Goal: Task Accomplishment & Management: Manage account settings

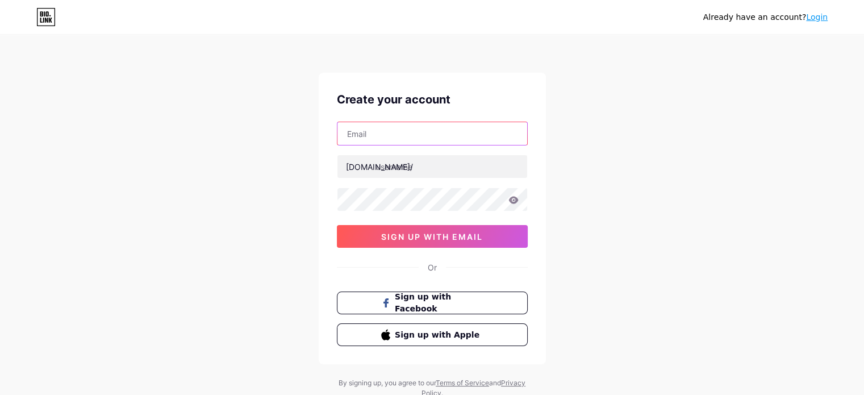
drag, startPoint x: 0, startPoint y: 0, endPoint x: 447, endPoint y: 131, distance: 466.2
click at [447, 131] on input "text" at bounding box center [432, 133] width 190 height 23
type input "[EMAIL_ADDRESS][DOMAIN_NAME]"
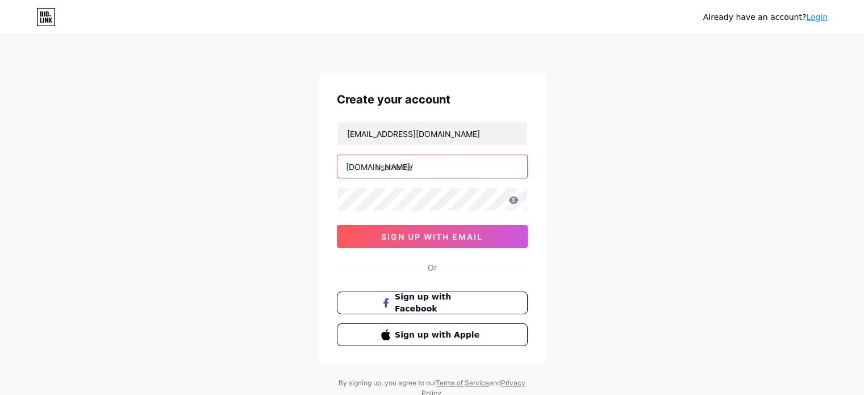
click at [406, 169] on input "text" at bounding box center [432, 166] width 190 height 23
type input "equavitallc"
click at [512, 203] on icon at bounding box center [513, 199] width 10 height 7
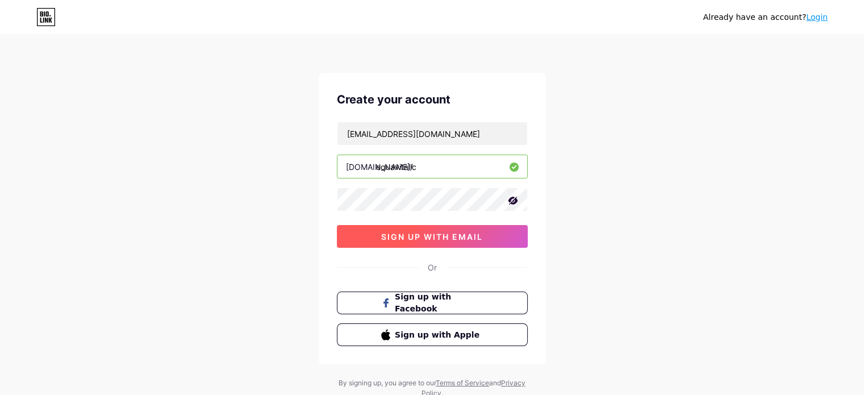
click at [455, 237] on span "sign up with email" at bounding box center [432, 237] width 102 height 10
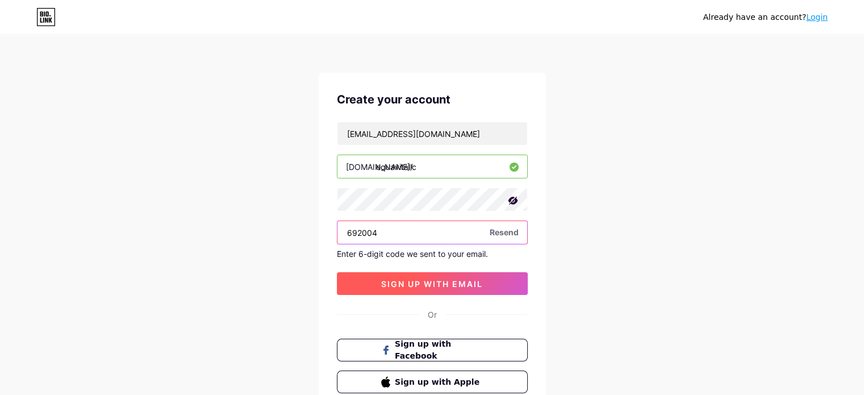
type input "692004"
click at [413, 279] on span "sign up with email" at bounding box center [432, 284] width 102 height 10
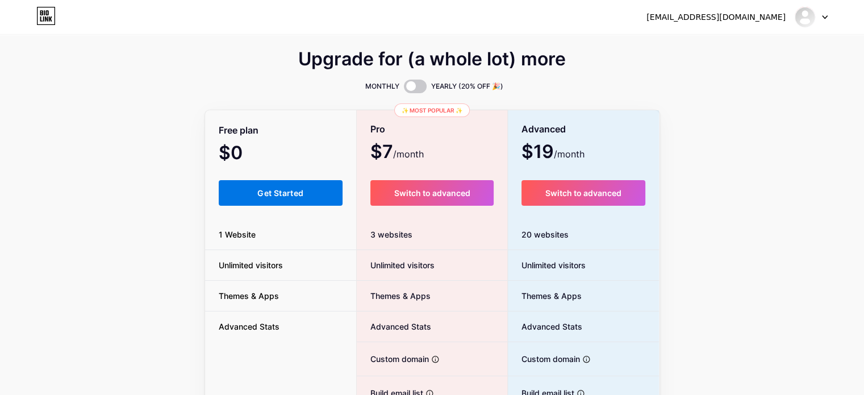
click at [259, 195] on span "Get Started" at bounding box center [280, 193] width 46 height 10
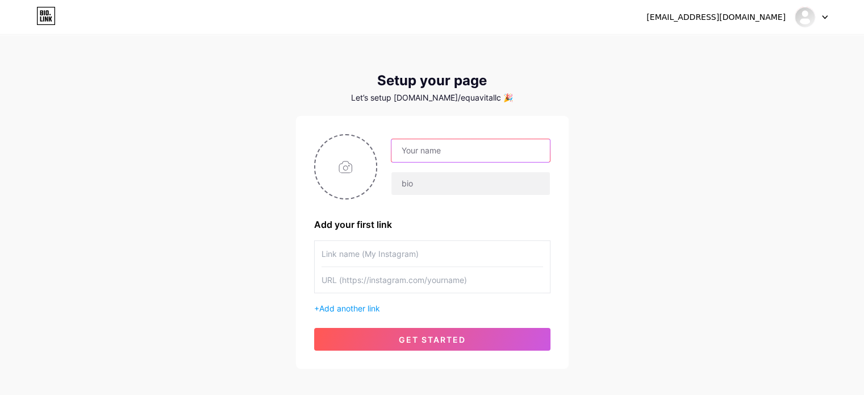
click at [413, 156] on input "text" at bounding box center [470, 150] width 158 height 23
type input "W"
type input "Equa Vita LLC"
click at [346, 157] on input "file" at bounding box center [345, 166] width 61 height 63
type input "C:\fakepath\LOGO.png"
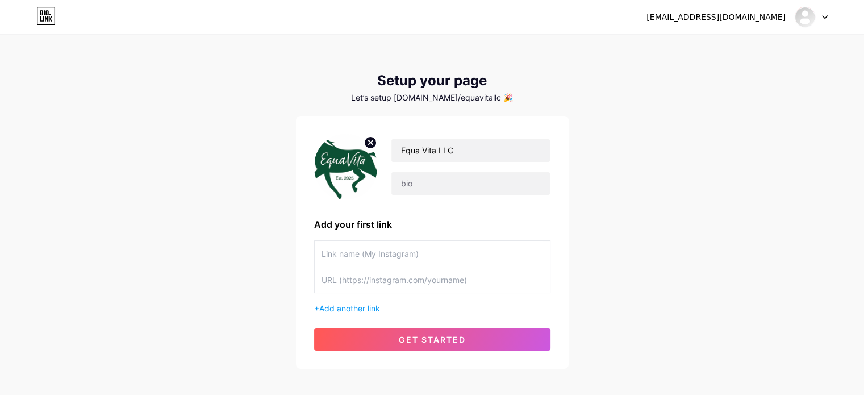
click at [342, 168] on img at bounding box center [346, 166] width 64 height 65
click at [364, 141] on circle at bounding box center [370, 142] width 12 height 12
click at [358, 161] on input "file" at bounding box center [345, 166] width 61 height 63
type input "C:\fakepath\EquaVita LLC (2).jpg"
click at [353, 161] on img at bounding box center [346, 166] width 64 height 65
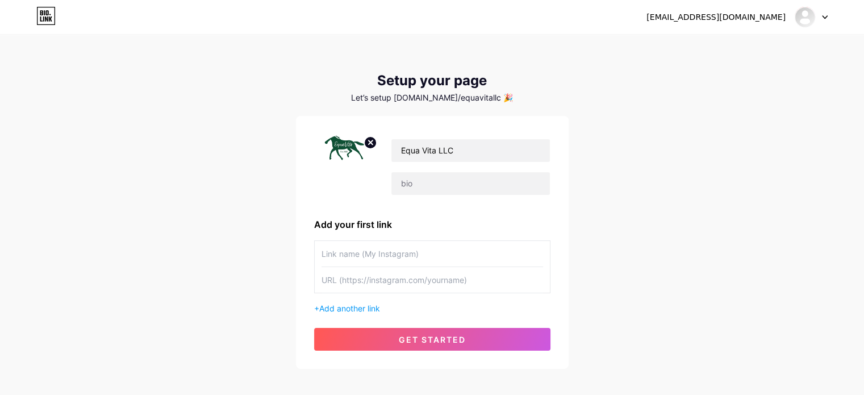
click at [367, 138] on circle at bounding box center [370, 142] width 12 height 12
click at [378, 253] on input "text" at bounding box center [431, 254] width 221 height 26
click at [373, 277] on input "text" at bounding box center [431, 280] width 221 height 26
paste input "[URL][DOMAIN_NAME][DOMAIN_NAME]"
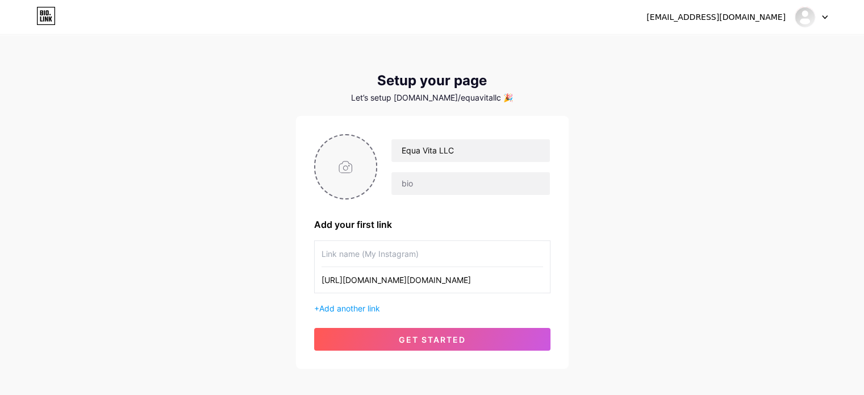
type input "[URL][DOMAIN_NAME][DOMAIN_NAME]"
drag, startPoint x: 380, startPoint y: 254, endPoint x: 386, endPoint y: 252, distance: 6.3
click at [382, 254] on input "text" at bounding box center [431, 254] width 221 height 26
type input "[DOMAIN_NAME]"
click at [366, 301] on div "[DOMAIN_NAME] [URL][DOMAIN_NAME][DOMAIN_NAME] + Add another link" at bounding box center [432, 277] width 236 height 74
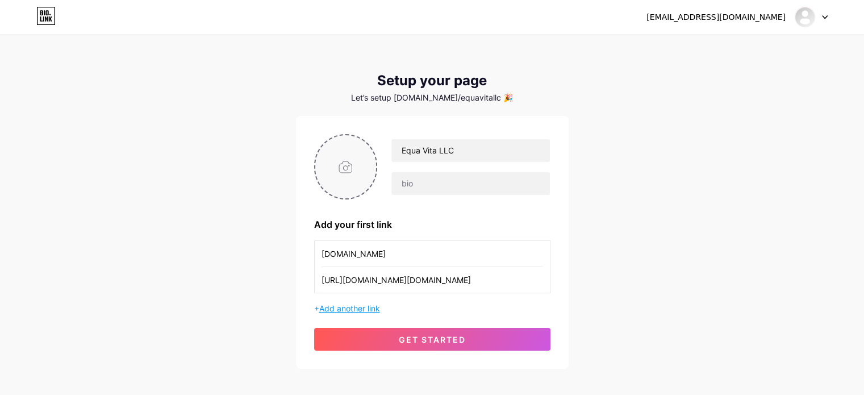
click at [366, 307] on span "Add another link" at bounding box center [349, 308] width 61 height 10
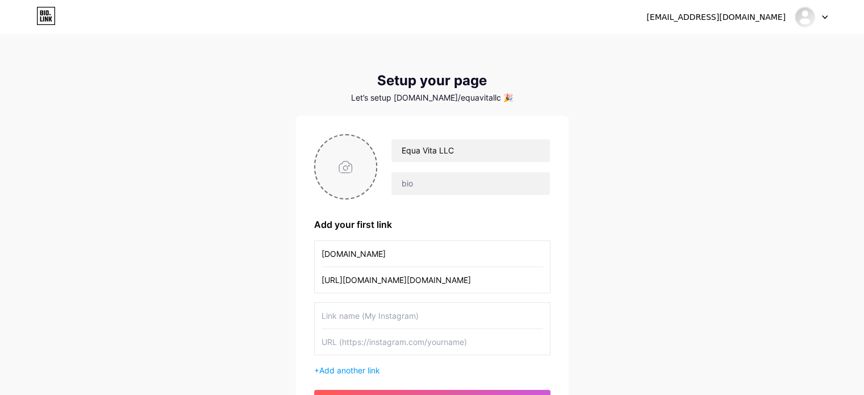
click at [397, 313] on input "text" at bounding box center [431, 316] width 221 height 26
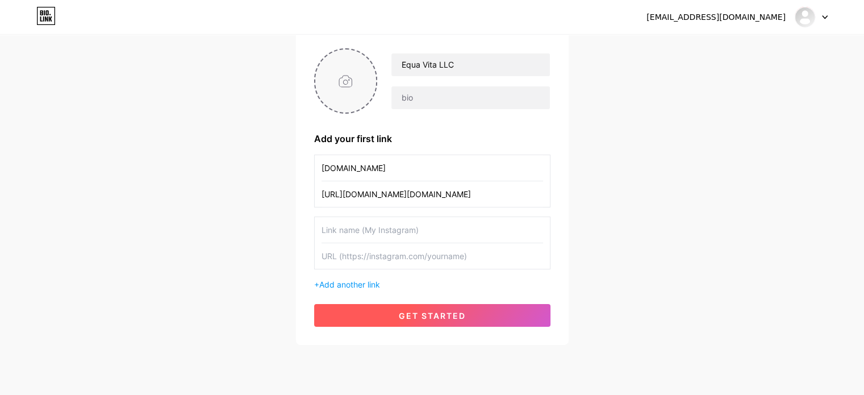
scroll to position [116, 0]
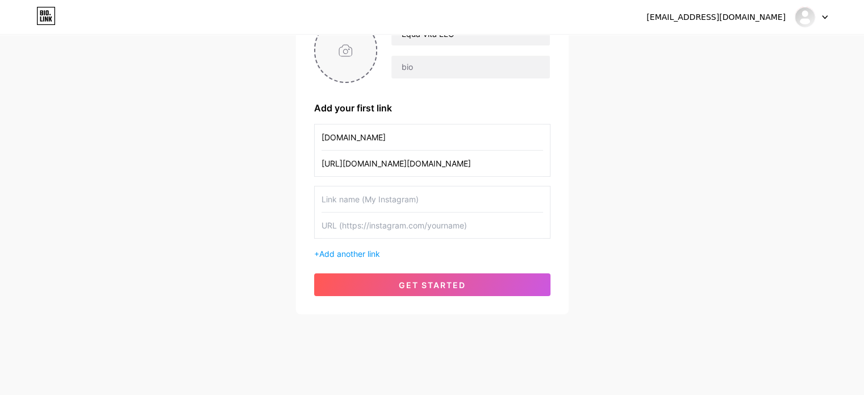
drag, startPoint x: 399, startPoint y: 208, endPoint x: 400, endPoint y: 220, distance: 11.5
click at [399, 208] on input "text" at bounding box center [431, 199] width 221 height 26
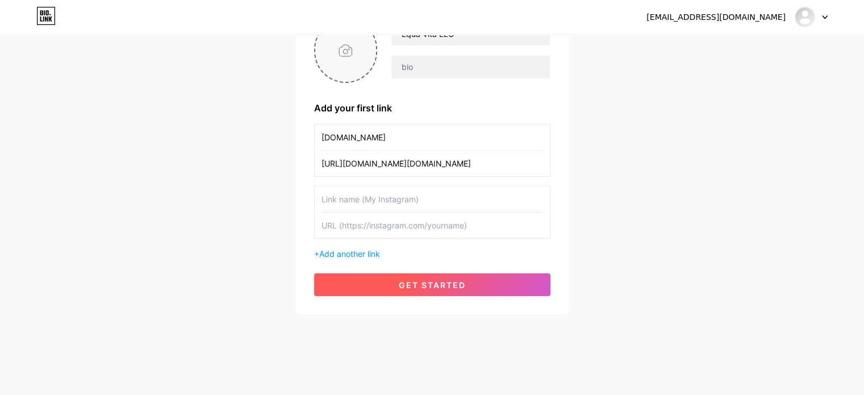
click at [396, 286] on button "get started" at bounding box center [432, 284] width 236 height 23
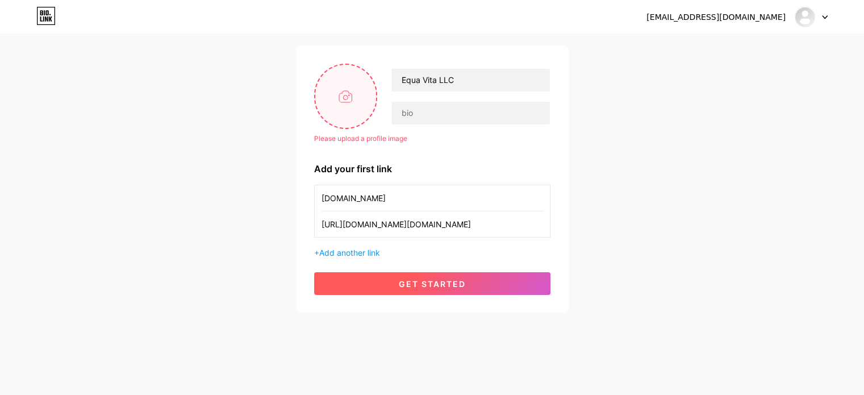
scroll to position [70, 0]
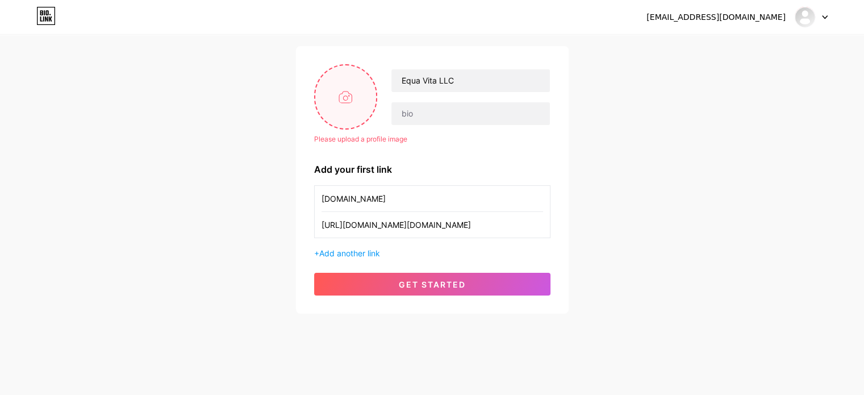
click at [360, 100] on input "file" at bounding box center [345, 96] width 61 height 63
type input "C:\fakepath\LOGO.png"
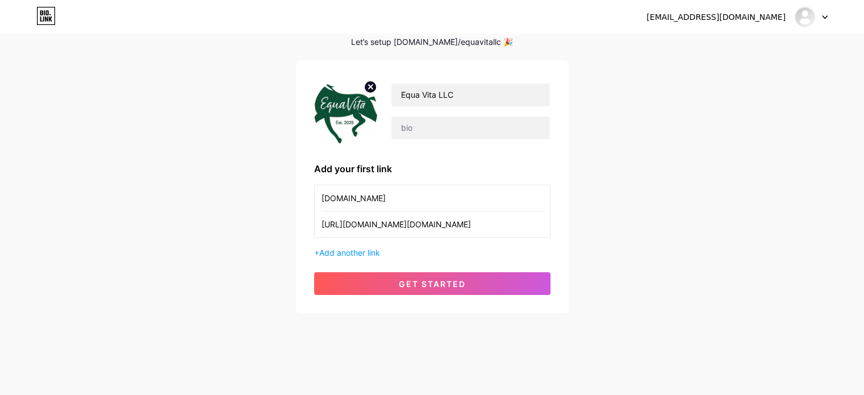
scroll to position [55, 0]
click at [368, 88] on icon at bounding box center [370, 87] width 4 height 4
click at [318, 118] on input "file" at bounding box center [345, 111] width 61 height 63
type input "C:\fakepath\EquaVita LLC (2).jpg"
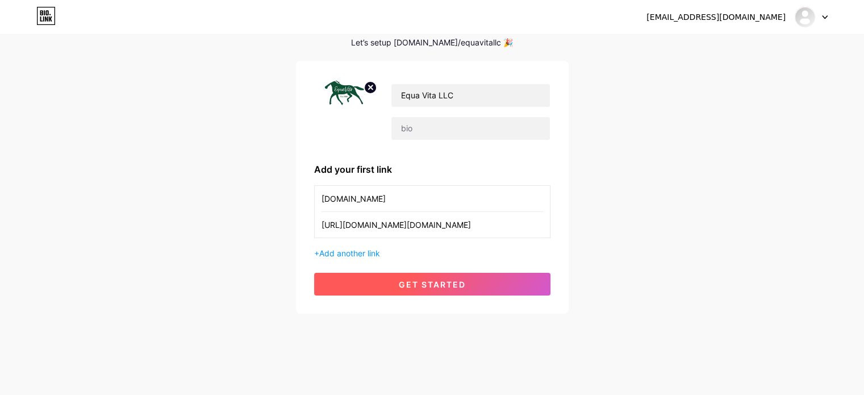
click at [368, 285] on button "get started" at bounding box center [432, 284] width 236 height 23
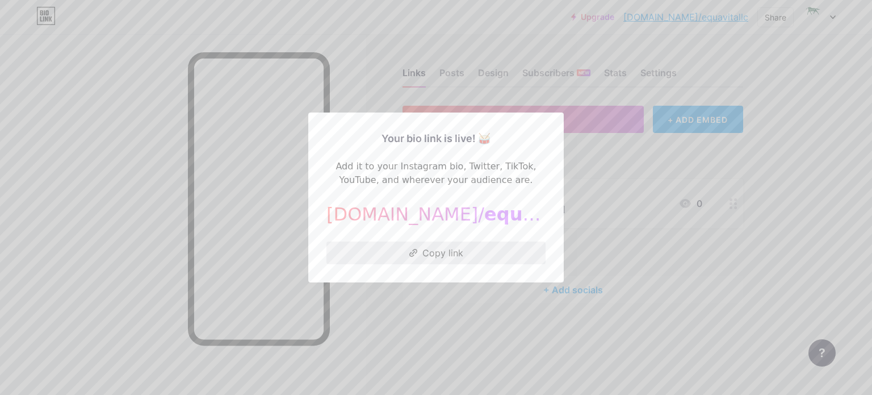
click at [422, 257] on button "Copy link" at bounding box center [435, 252] width 219 height 23
click at [581, 188] on div at bounding box center [436, 197] width 872 height 395
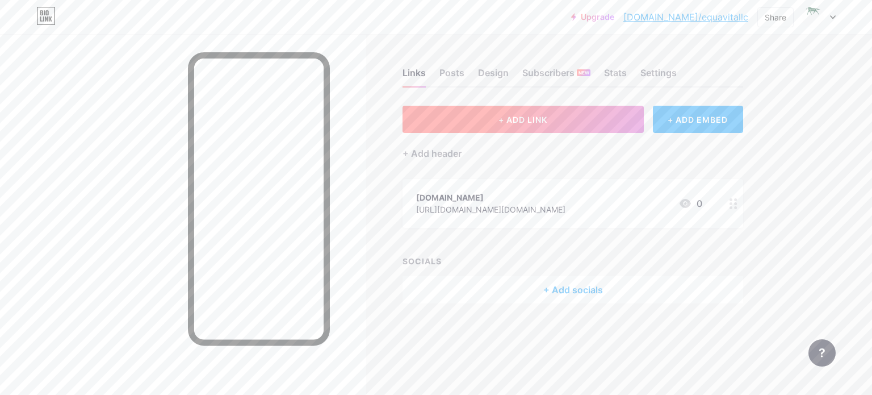
click at [522, 115] on span "+ ADD LINK" at bounding box center [522, 120] width 49 height 10
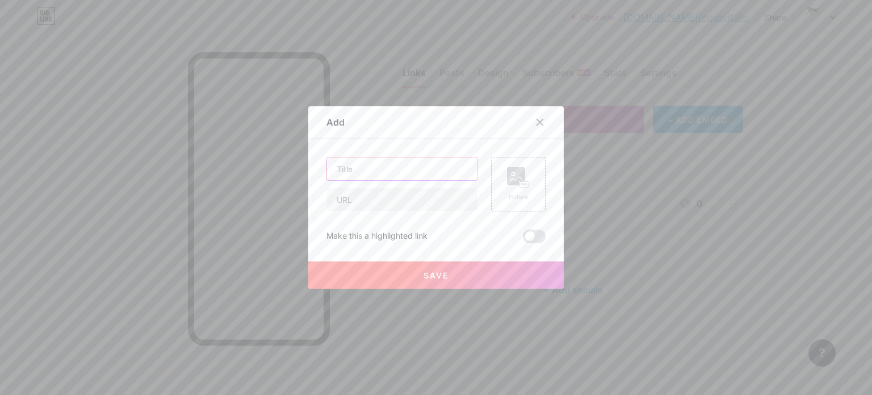
click at [371, 168] on input "text" at bounding box center [402, 168] width 150 height 23
type input "Book With Us!"
click at [404, 217] on div "Book With Us! Picture Make this a highlighted link Save" at bounding box center [435, 200] width 219 height 86
click at [403, 208] on input "text" at bounding box center [402, 199] width 150 height 23
paste input "[URL][DOMAIN_NAME][DATE]"
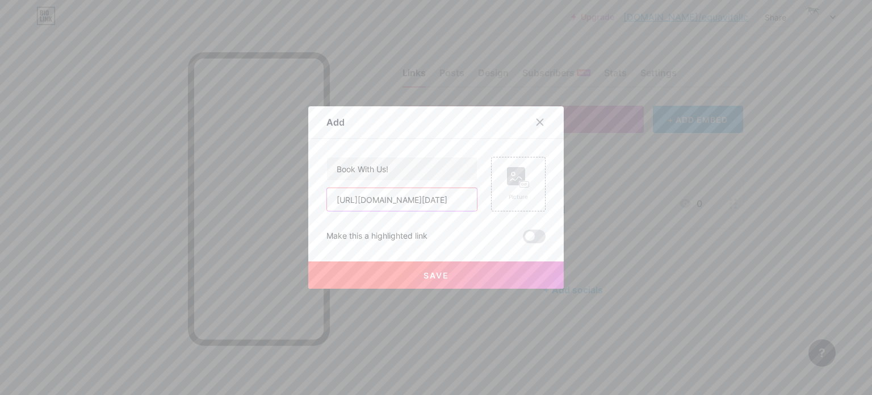
scroll to position [0, 211]
type input "[URL][DOMAIN_NAME][DATE]"
click at [398, 275] on button "Save" at bounding box center [435, 274] width 255 height 27
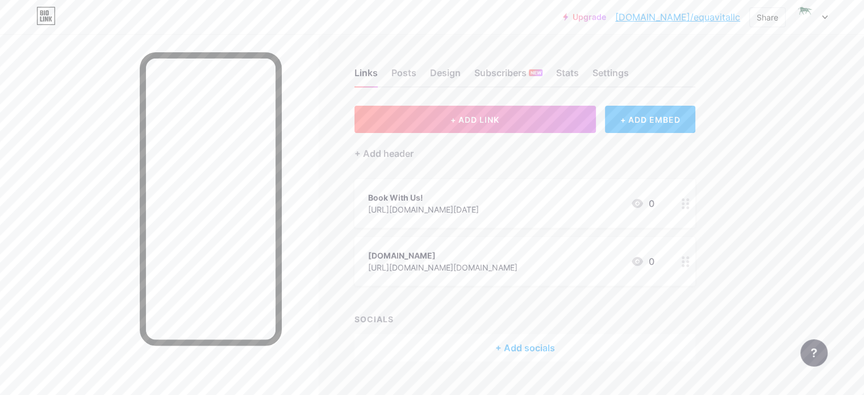
click at [572, 345] on div "+ Add socials" at bounding box center [524, 347] width 341 height 27
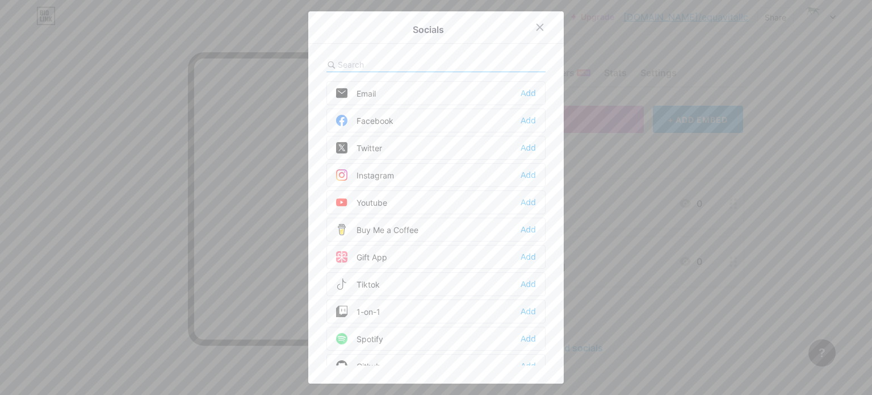
click at [420, 115] on div "Facebook Add" at bounding box center [435, 120] width 219 height 24
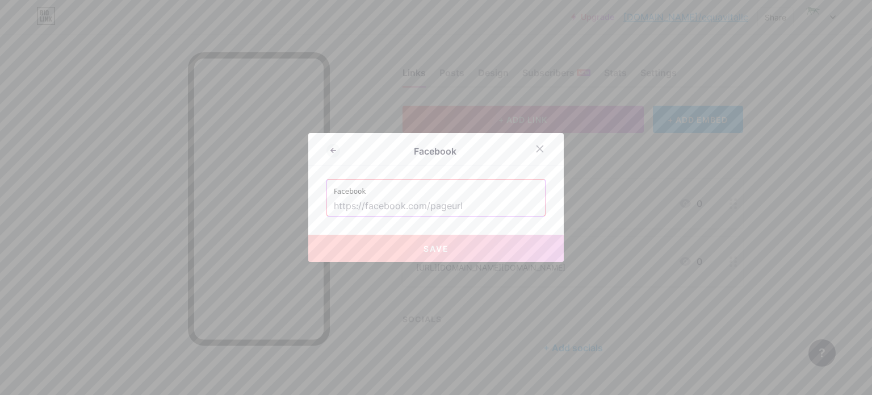
click at [377, 200] on input "text" at bounding box center [436, 205] width 204 height 19
paste input "[URL][DOMAIN_NAME]"
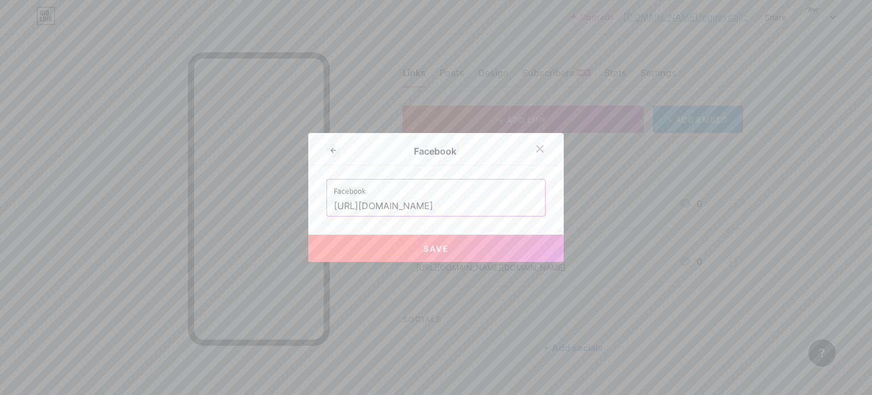
type input "[URL][DOMAIN_NAME]"
click at [395, 246] on button "Save" at bounding box center [435, 247] width 255 height 27
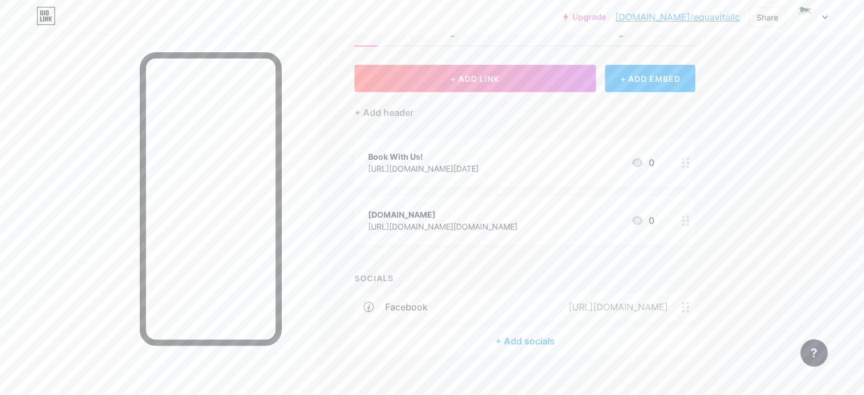
scroll to position [56, 0]
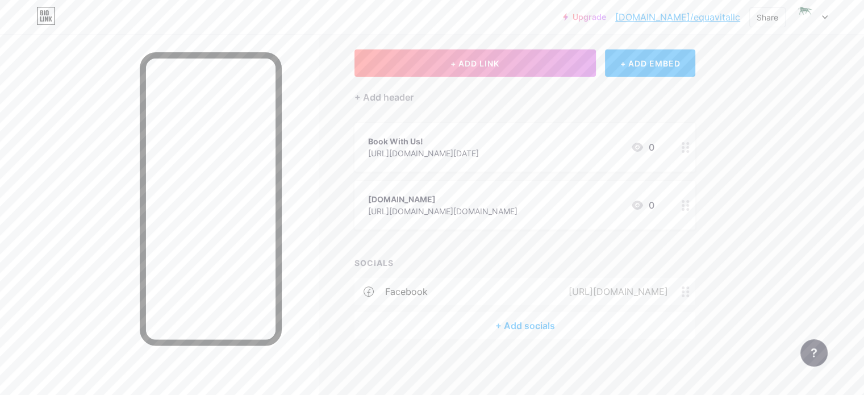
click at [695, 211] on div at bounding box center [685, 205] width 19 height 49
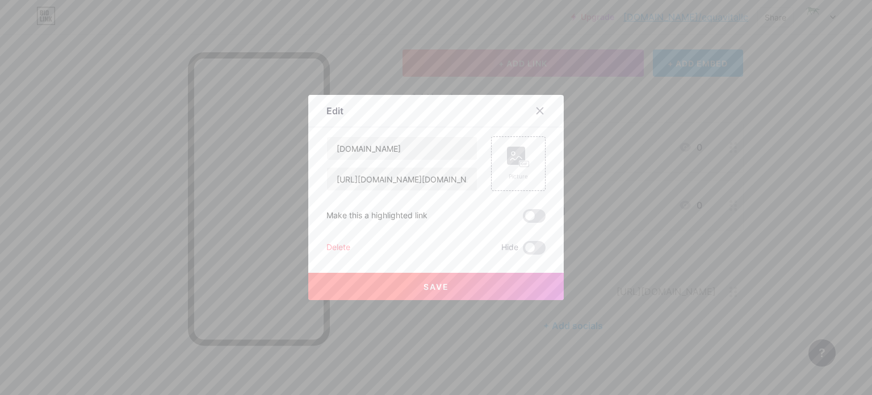
click at [328, 246] on div "Delete" at bounding box center [338, 248] width 24 height 14
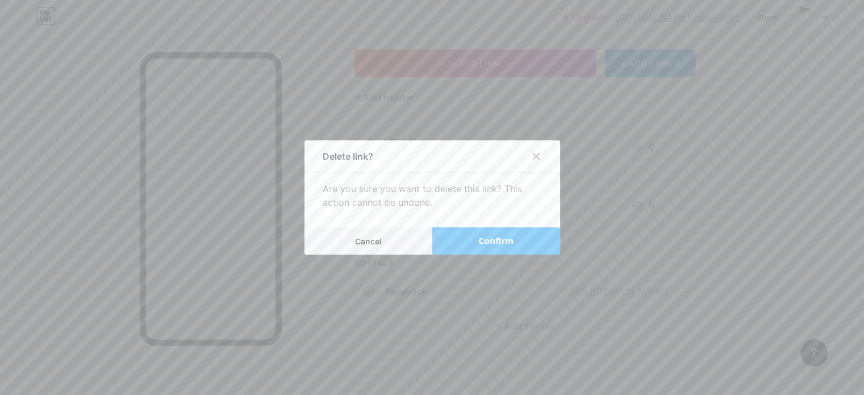
click at [467, 245] on button "Confirm" at bounding box center [496, 240] width 128 height 27
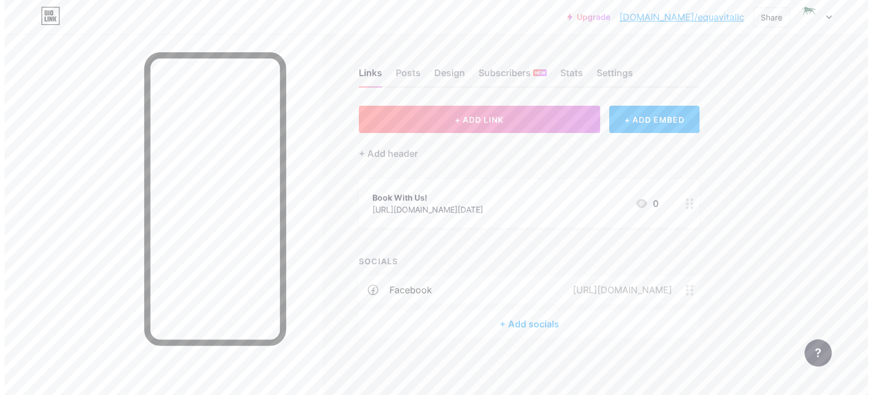
scroll to position [0, 0]
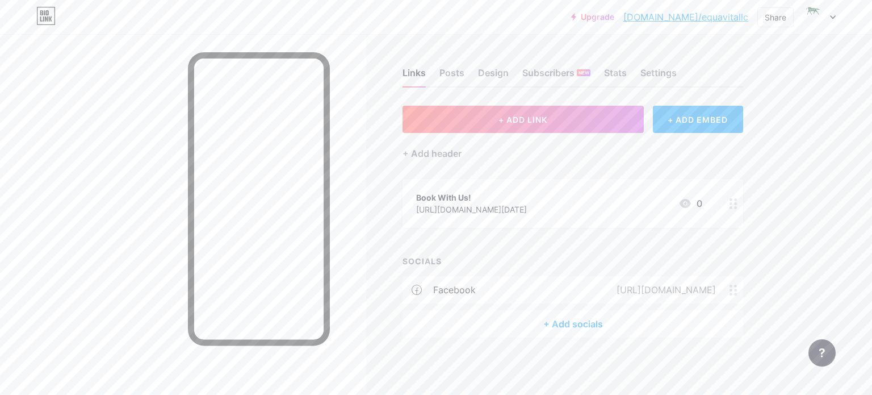
click at [529, 326] on div "+ Add socials" at bounding box center [573, 323] width 341 height 27
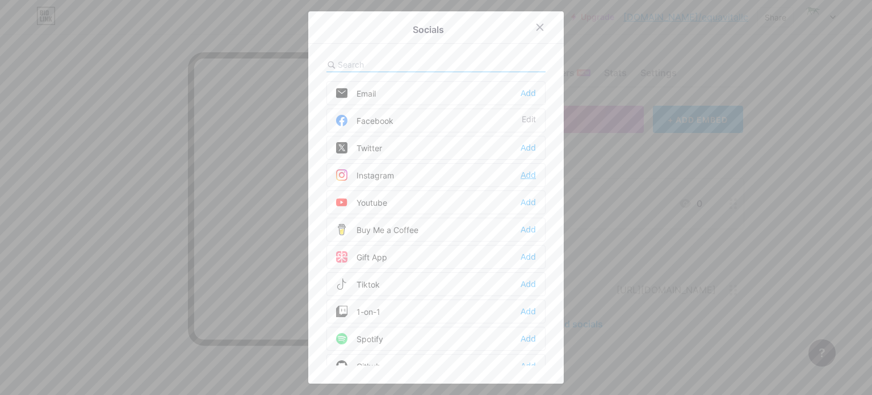
click at [521, 170] on div "Add" at bounding box center [528, 174] width 15 height 11
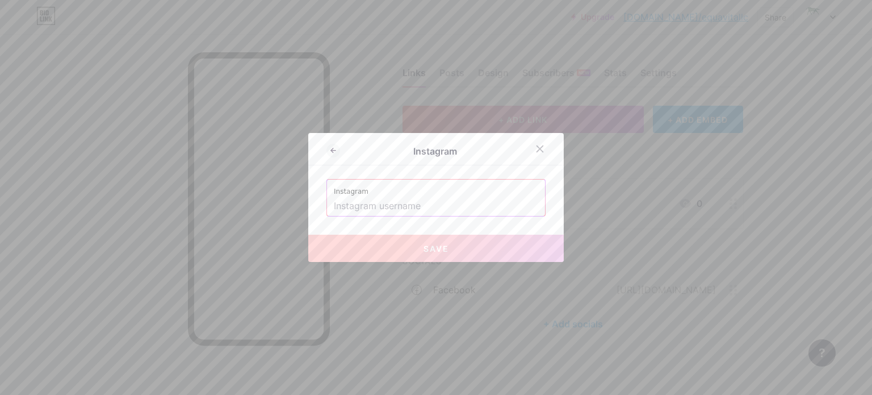
click at [422, 205] on input "text" at bounding box center [436, 205] width 204 height 19
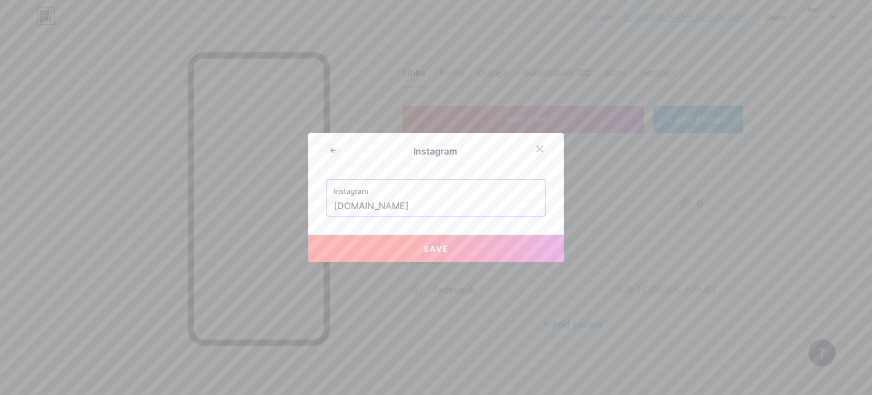
click at [417, 242] on button "Save" at bounding box center [435, 247] width 255 height 27
type input "[URL][DOMAIN_NAME][DOMAIN_NAME]"
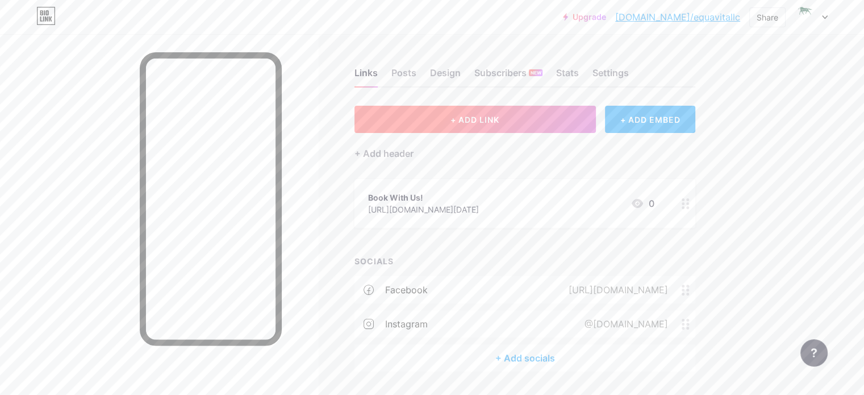
click at [499, 123] on span "+ ADD LINK" at bounding box center [474, 120] width 49 height 10
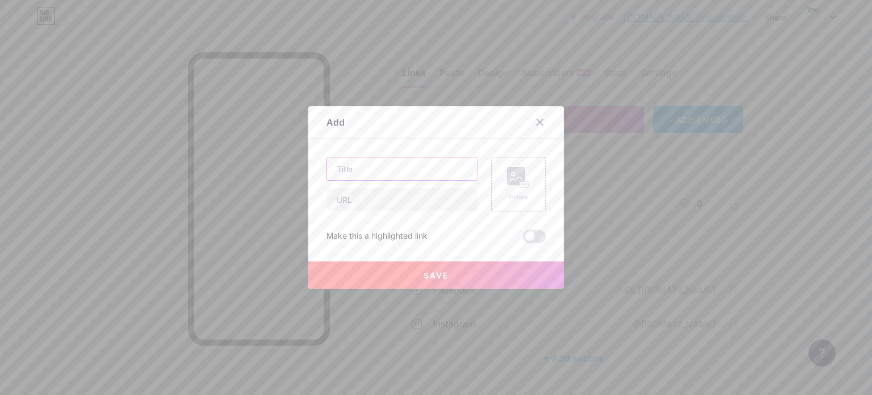
click at [382, 167] on input "text" at bounding box center [402, 168] width 150 height 23
type input "New Client Form"
click at [370, 202] on input "text" at bounding box center [402, 199] width 150 height 23
paste input "[URL][DOMAIN_NAME]"
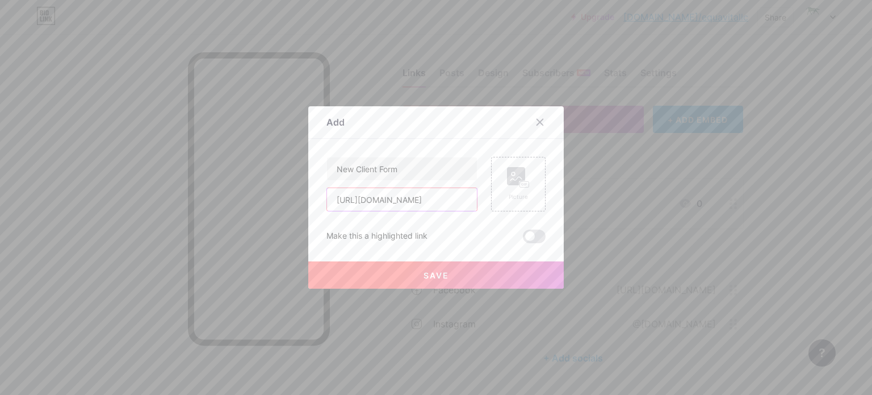
type input "[URL][DOMAIN_NAME]"
click at [399, 265] on button "Save" at bounding box center [435, 274] width 255 height 27
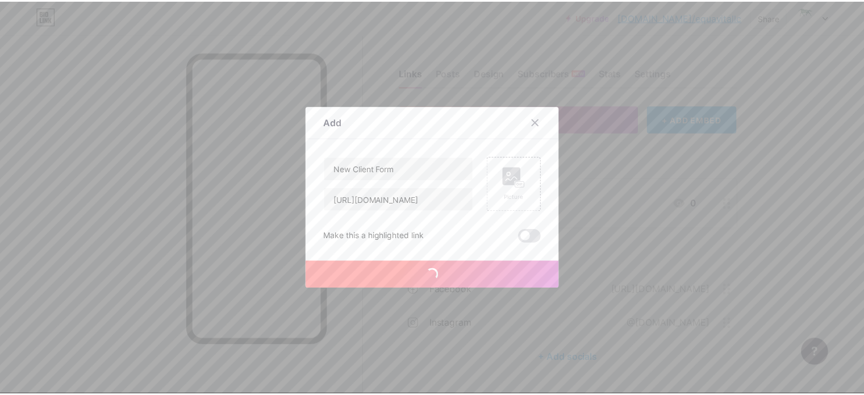
scroll to position [0, 0]
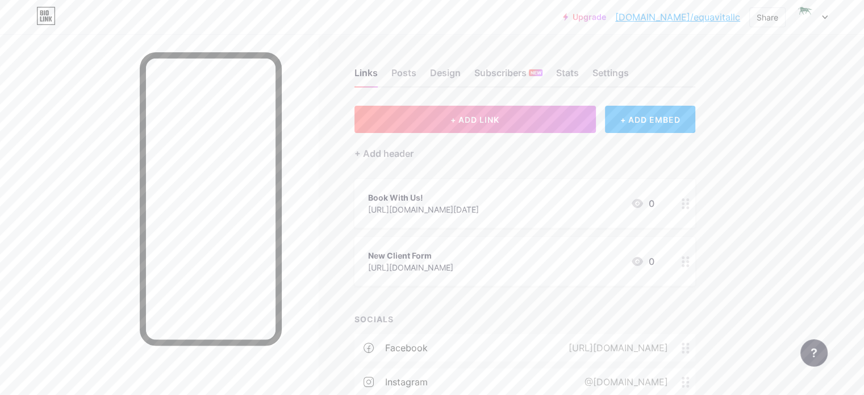
click at [547, 187] on div "Book With Us! [URL][DOMAIN_NAME][DATE] 0" at bounding box center [524, 203] width 341 height 49
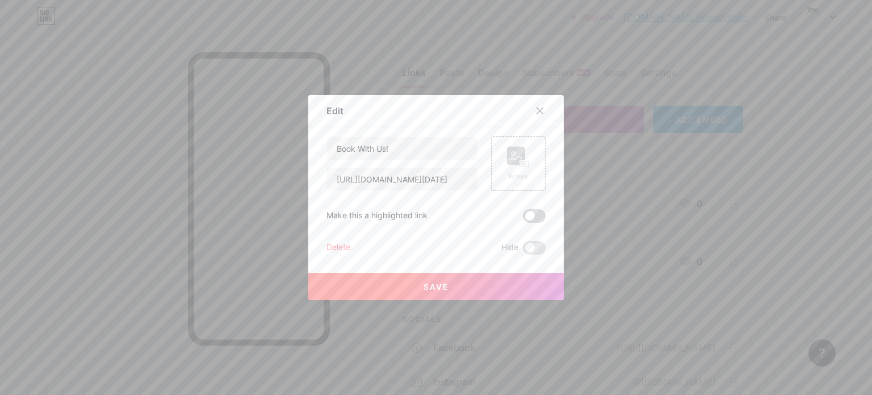
drag, startPoint x: 525, startPoint y: 215, endPoint x: 531, endPoint y: 215, distance: 6.2
click at [529, 215] on span at bounding box center [534, 216] width 23 height 14
click at [523, 219] on input "checkbox" at bounding box center [523, 219] width 0 height 0
click at [463, 292] on button "Save" at bounding box center [435, 286] width 255 height 27
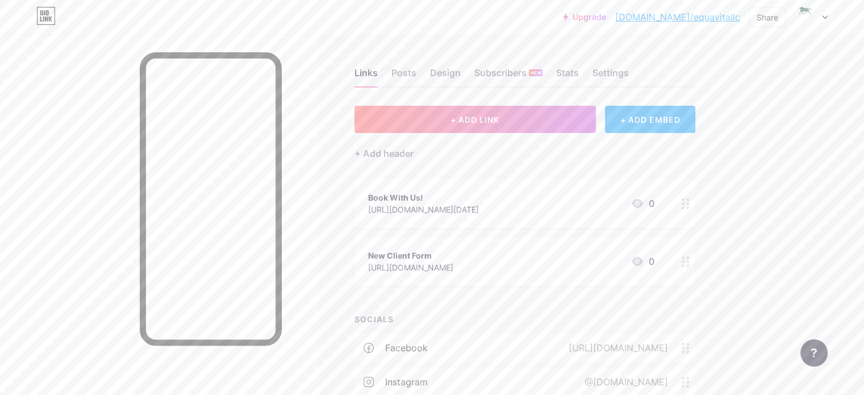
click at [453, 251] on div "New Client Form" at bounding box center [410, 255] width 85 height 12
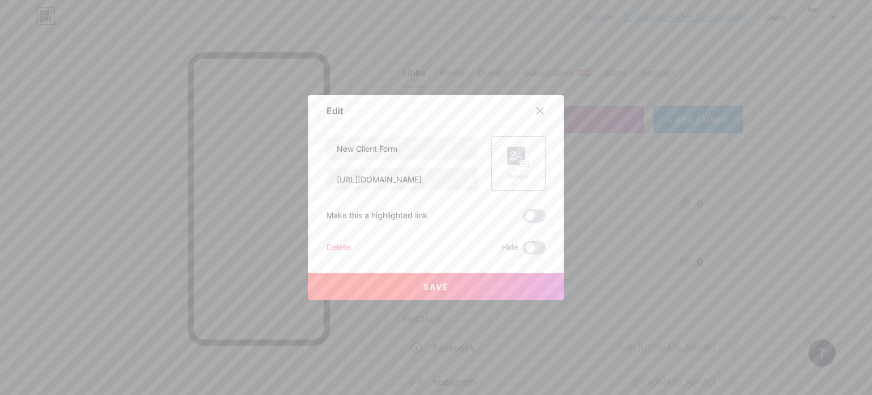
click at [529, 219] on span at bounding box center [534, 216] width 23 height 14
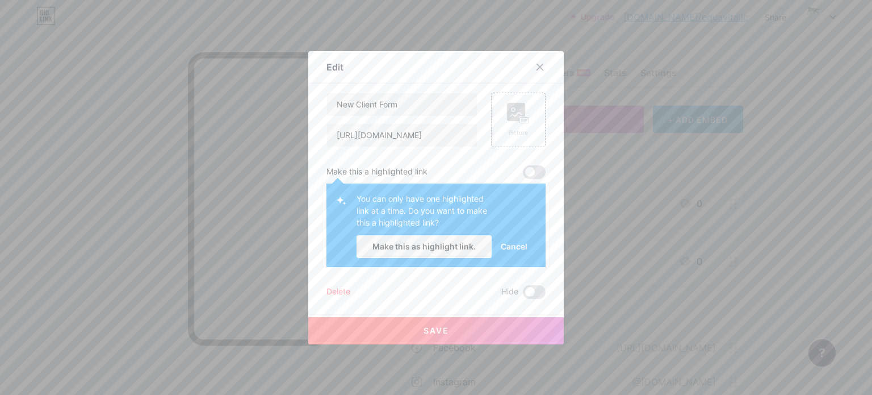
click at [504, 242] on span "Cancel" at bounding box center [514, 246] width 27 height 12
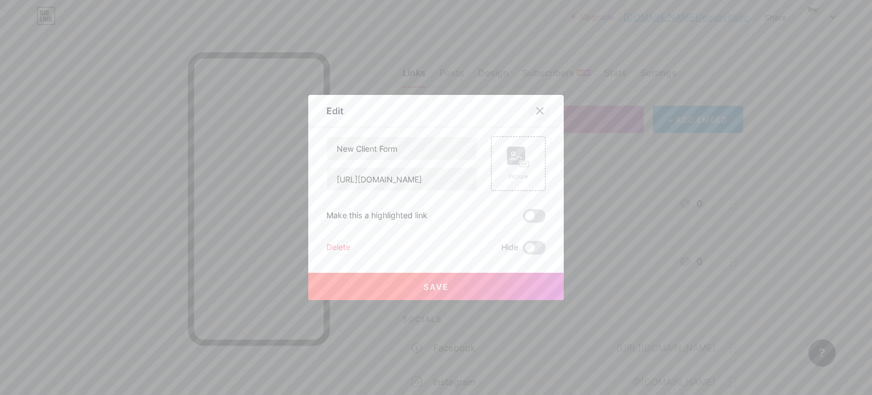
click at [540, 111] on div at bounding box center [540, 110] width 20 height 20
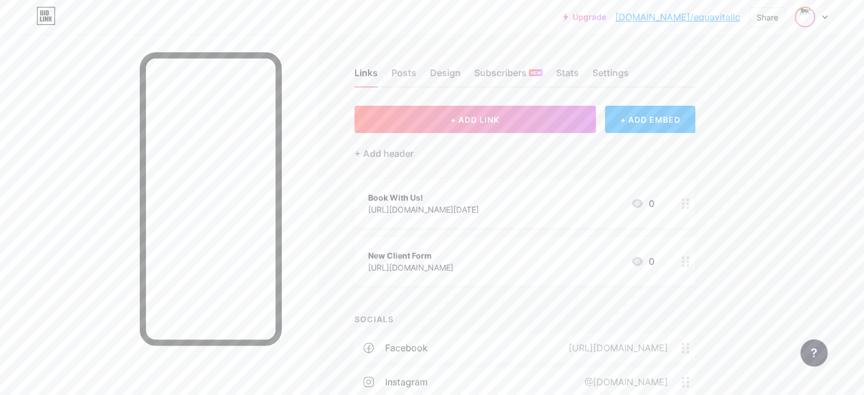
click at [809, 10] on img at bounding box center [804, 17] width 18 height 18
click at [725, 123] on link "Account settings" at bounding box center [756, 129] width 141 height 31
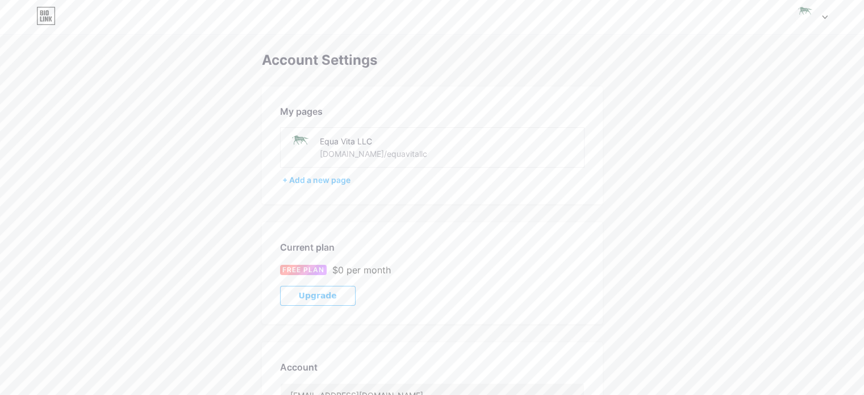
click at [297, 145] on img at bounding box center [300, 148] width 26 height 26
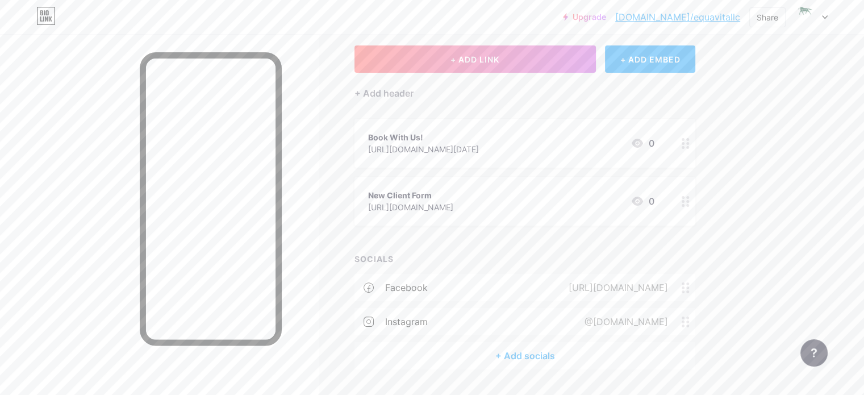
scroll to position [90, 0]
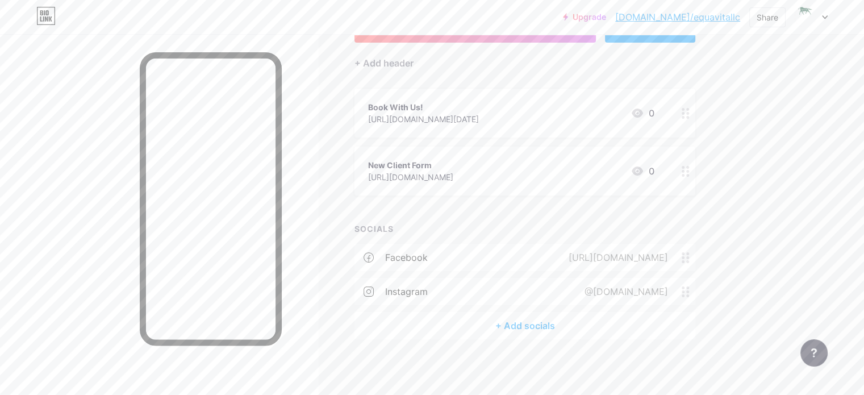
drag, startPoint x: 544, startPoint y: 255, endPoint x: 561, endPoint y: 223, distance: 36.1
click at [538, 200] on div "+ ADD LINK + ADD EMBED + Add header Book With Us! [URL][DOMAIN_NAME][DATE] 0 Ne…" at bounding box center [524, 177] width 341 height 324
click at [561, 223] on div "SOCIALS" at bounding box center [524, 229] width 341 height 12
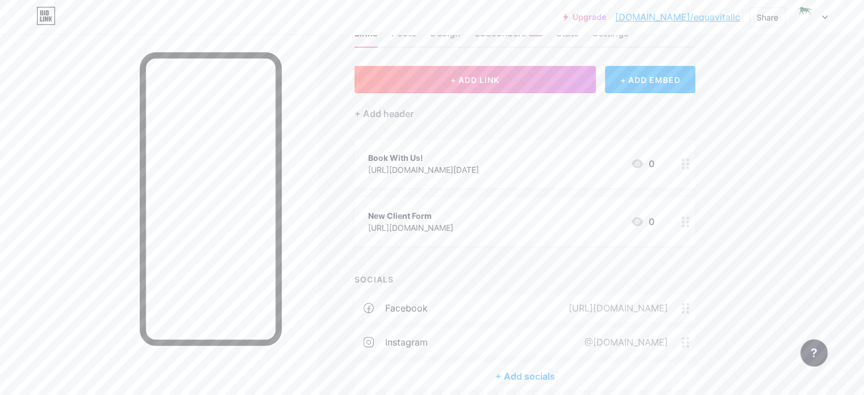
scroll to position [0, 0]
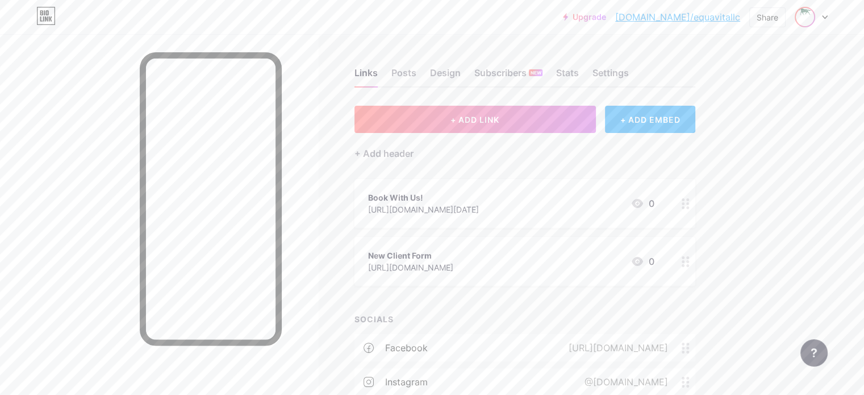
click at [795, 14] on span at bounding box center [804, 17] width 18 height 18
click at [744, 71] on div "Equa Vita LLC" at bounding box center [762, 68] width 87 height 9
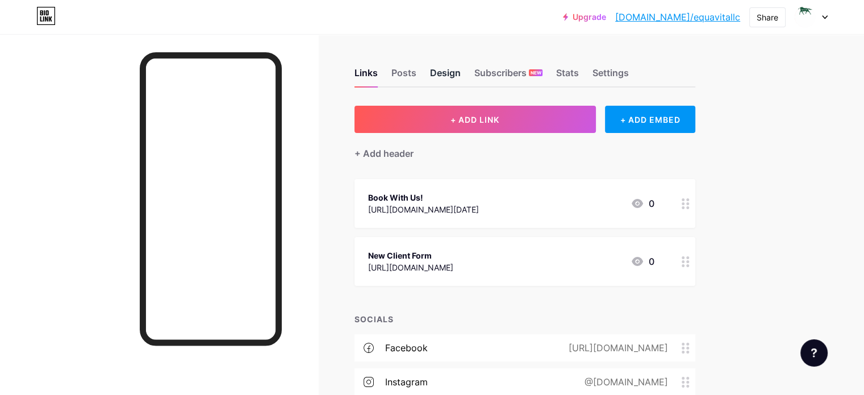
click at [460, 74] on div "Design" at bounding box center [445, 76] width 31 height 20
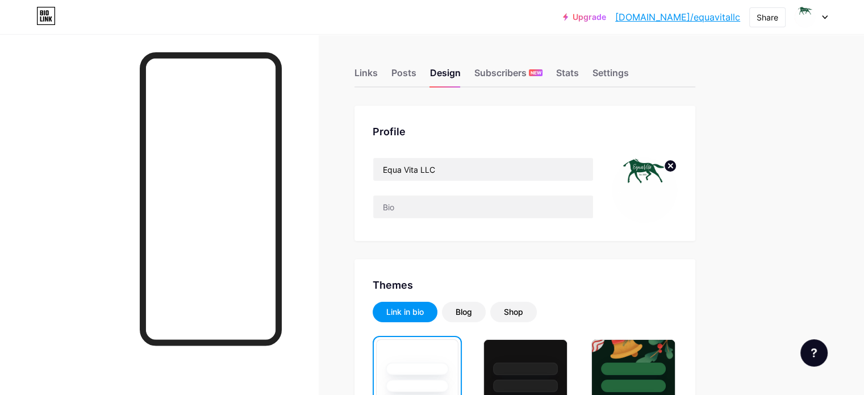
click at [677, 167] on img at bounding box center [643, 189] width 65 height 65
click at [672, 165] on icon at bounding box center [670, 166] width 4 height 4
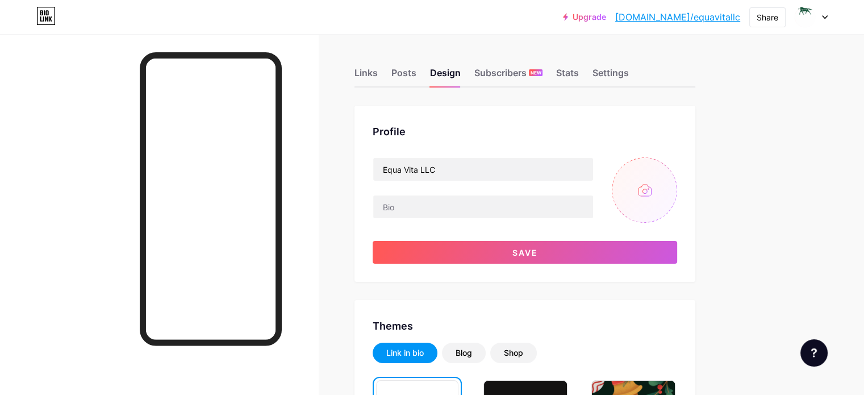
click at [677, 188] on input "file" at bounding box center [643, 189] width 65 height 65
click at [677, 198] on input "file" at bounding box center [643, 189] width 65 height 65
type input "C:\fakepath\EquaVita LLC (2).jpg"
click at [676, 170] on circle at bounding box center [670, 166] width 12 height 12
click at [677, 190] on input "file" at bounding box center [643, 189] width 65 height 65
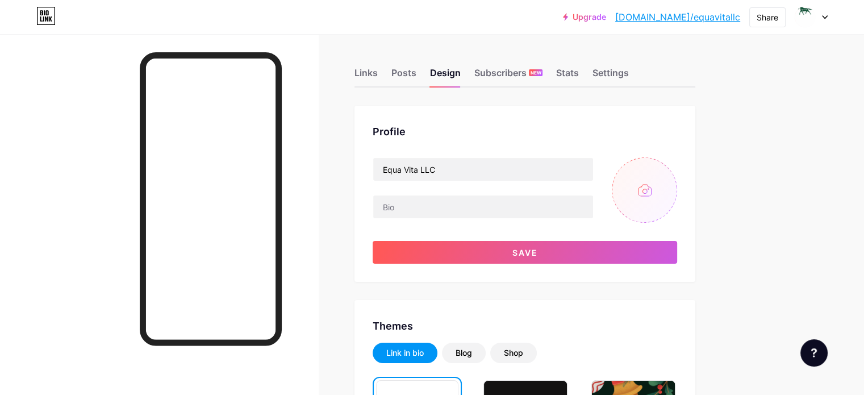
type input "C:\fakepath\EquaVita LLC (3).jpg"
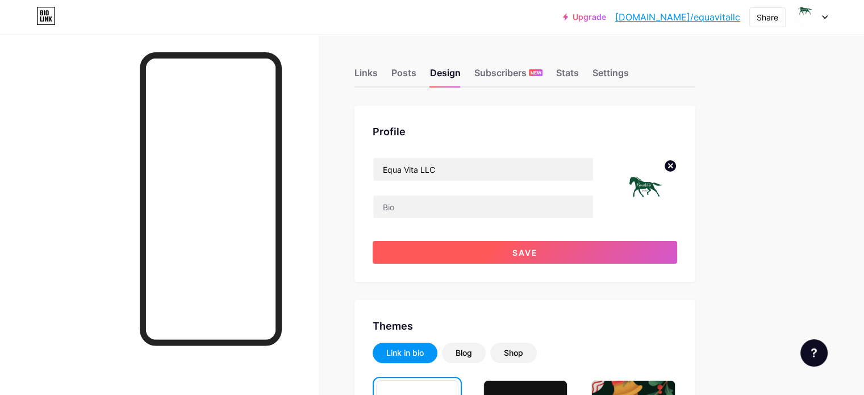
click at [538, 255] on span "Save" at bounding box center [525, 253] width 26 height 10
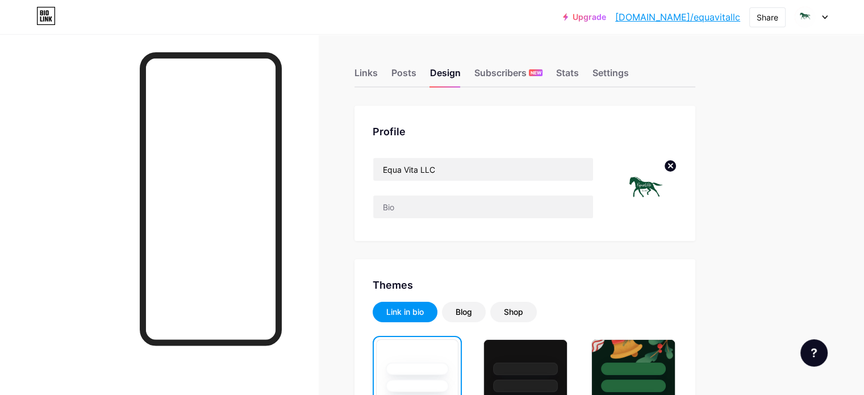
click at [710, 15] on link "[DOMAIN_NAME]/equavitallc" at bounding box center [677, 17] width 125 height 14
